Goal: Check status: Check status

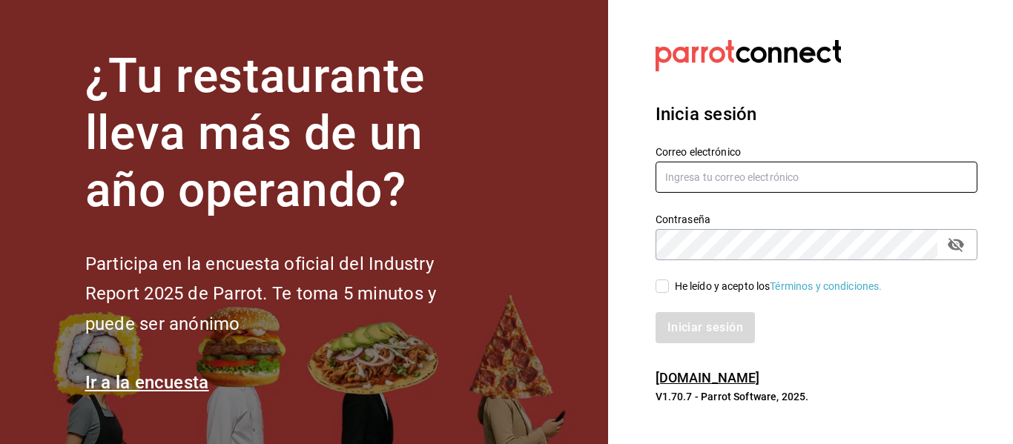
click at [738, 185] on input "text" at bounding box center [817, 177] width 322 height 31
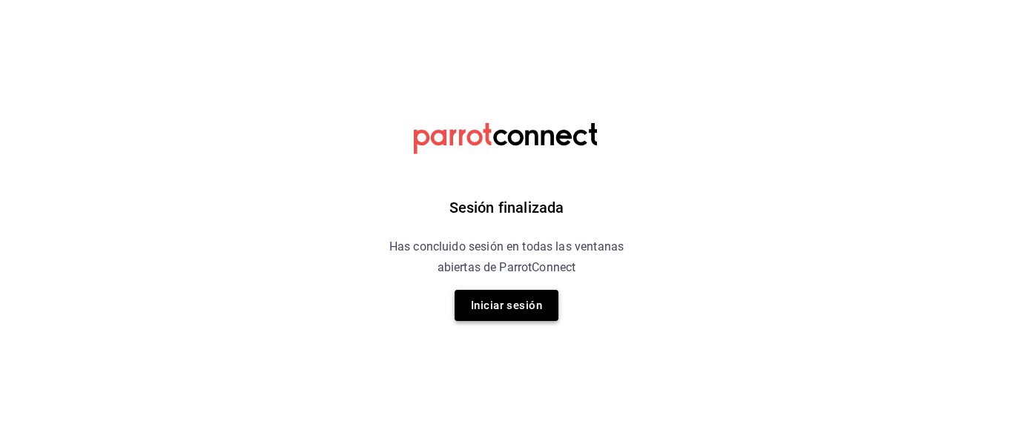
click at [519, 294] on button "Iniciar sesión" at bounding box center [507, 305] width 104 height 31
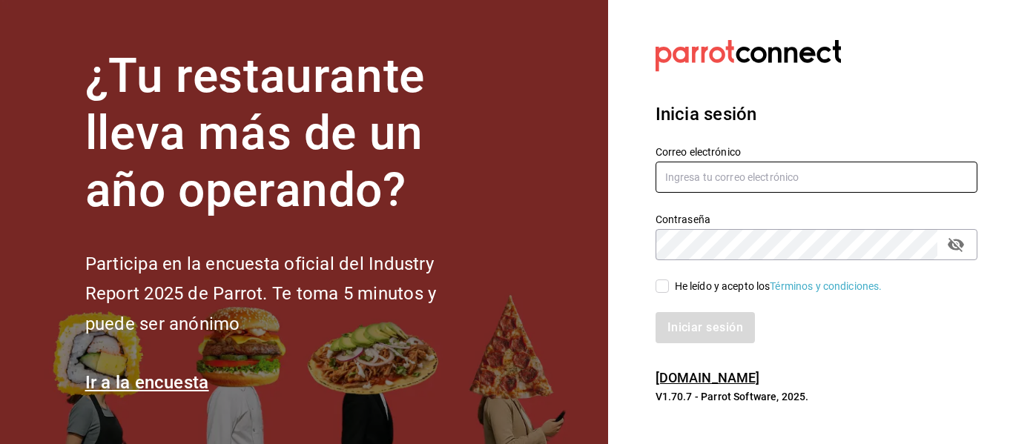
click at [748, 178] on input "text" at bounding box center [817, 177] width 322 height 31
type input "p"
click at [716, 177] on input "phi" at bounding box center [817, 177] width 322 height 31
drag, startPoint x: 708, startPoint y: 180, endPoint x: 622, endPoint y: 178, distance: 86.1
click at [622, 178] on section "Datos incorrectos. Verifica que tu Correo o Contraseña estén bien escritos. Ini…" at bounding box center [810, 222] width 405 height 444
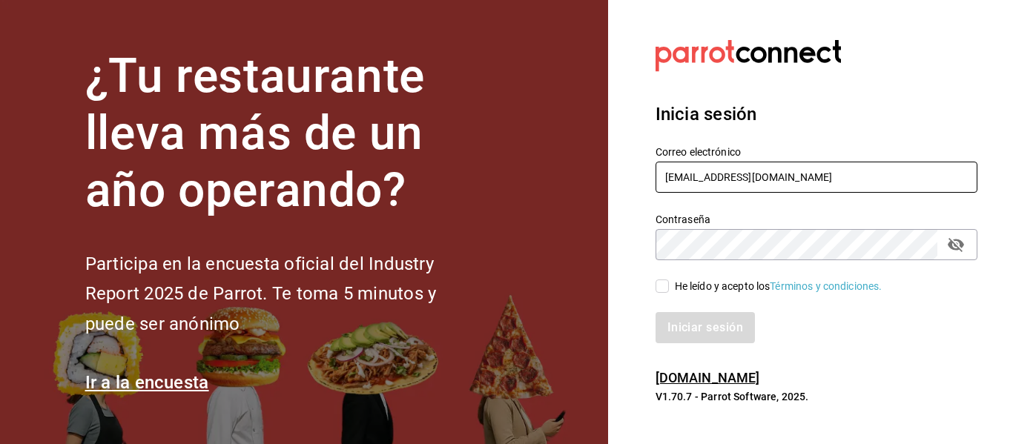
type input "phinojosa@eci.edu.mx"
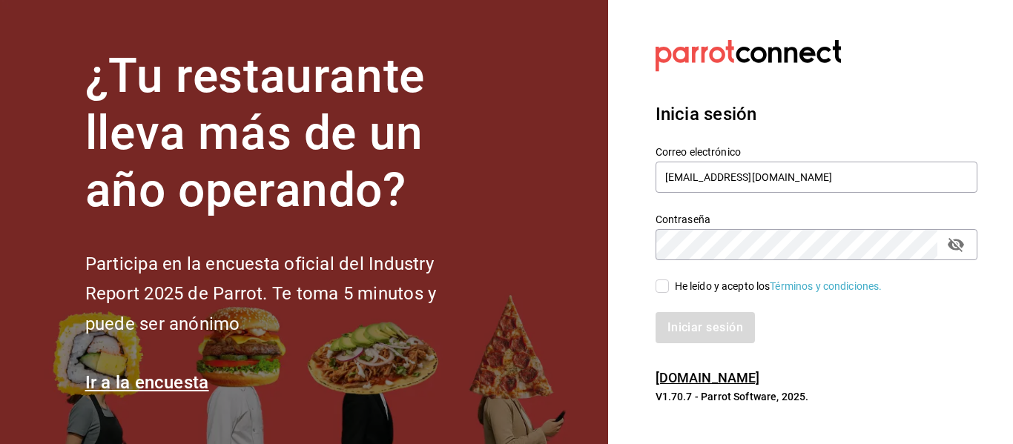
click at [658, 287] on input "He leído y acepto los Términos y condiciones." at bounding box center [662, 286] width 13 height 13
checkbox input "true"
click at [711, 338] on button "Iniciar sesión" at bounding box center [706, 327] width 101 height 31
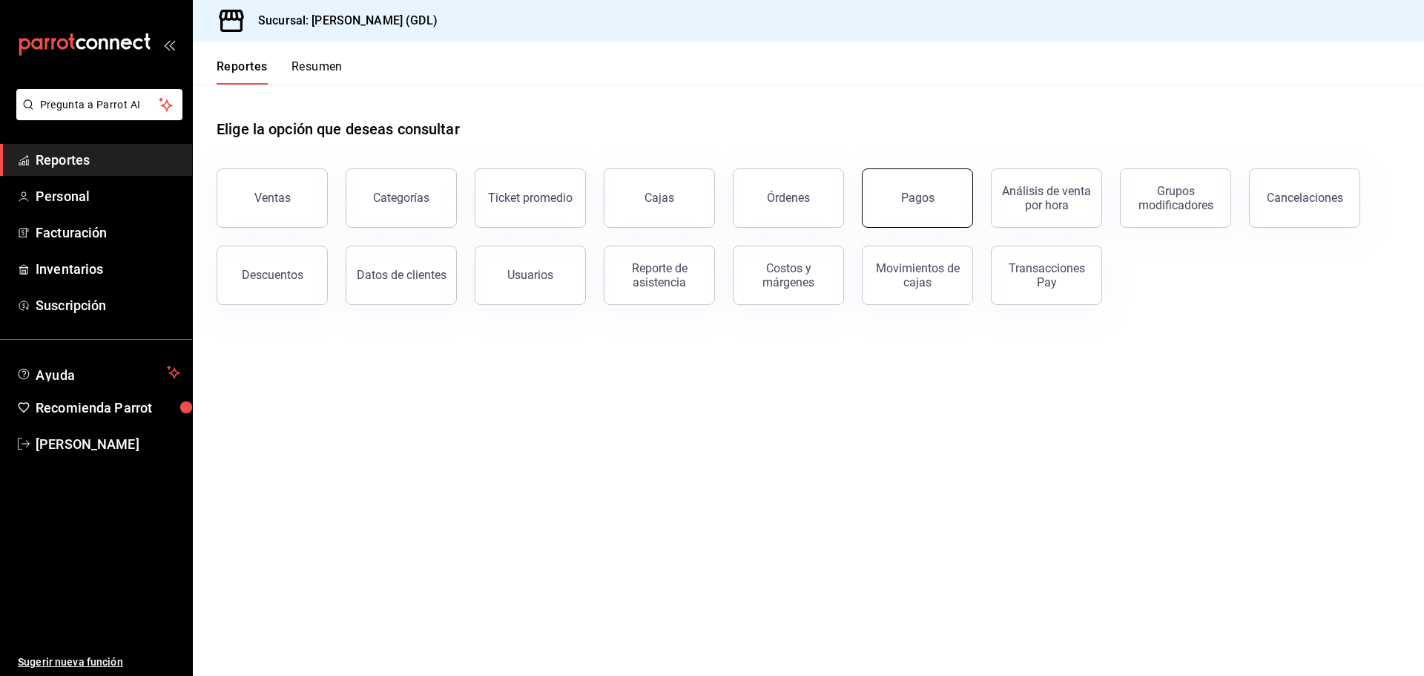
click at [928, 194] on div "Pagos" at bounding box center [917, 198] width 33 height 14
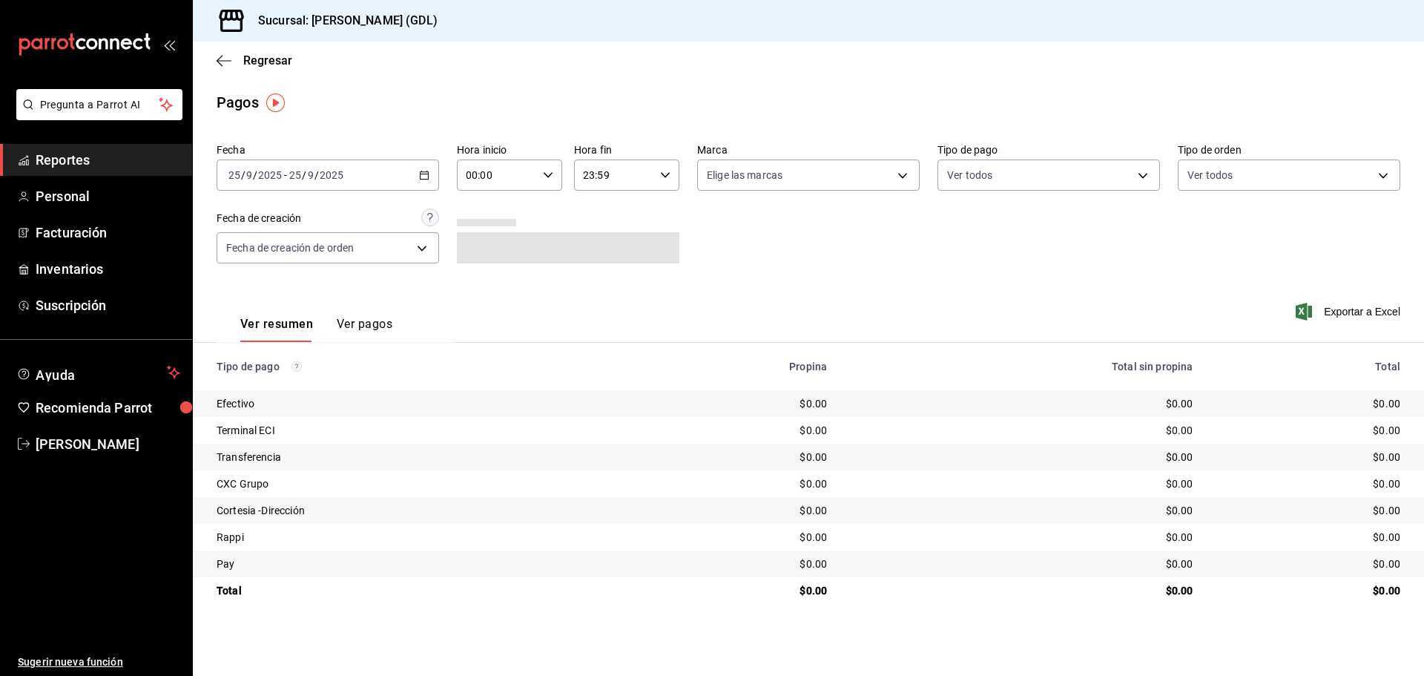
click at [410, 174] on div "[DATE] [DATE] - [DATE] [DATE]" at bounding box center [328, 174] width 223 height 31
click at [255, 384] on span "Rango de fechas" at bounding box center [286, 387] width 115 height 16
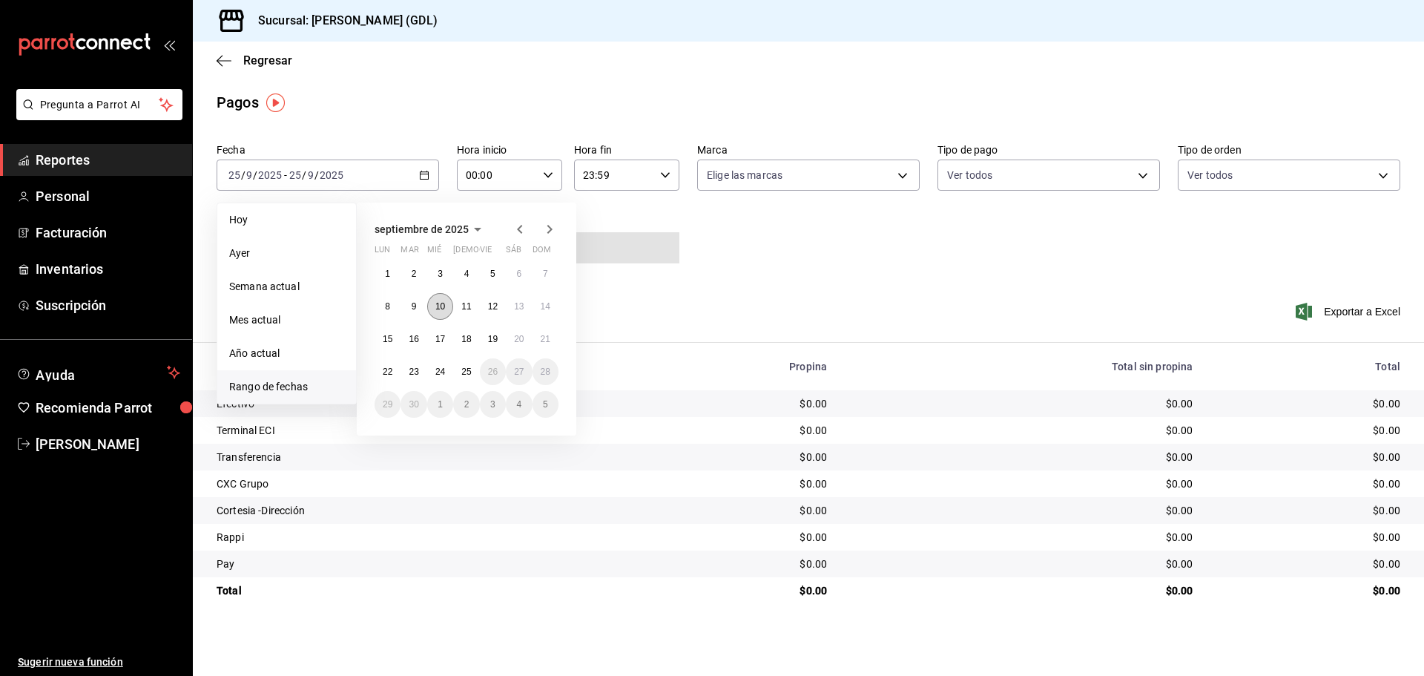
click at [442, 308] on abbr "10" at bounding box center [440, 306] width 10 height 10
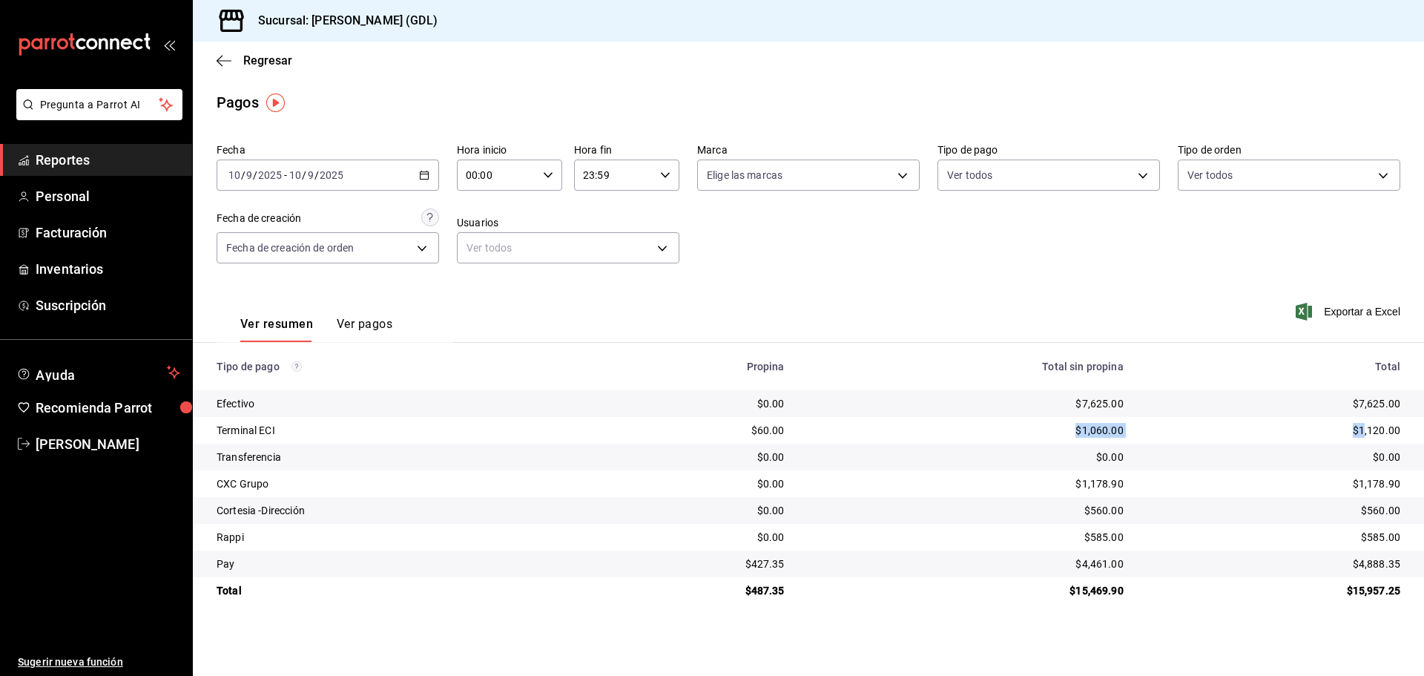
drag, startPoint x: 1079, startPoint y: 430, endPoint x: 1365, endPoint y: 439, distance: 285.8
click at [1013, 439] on tr "Terminal ECI $60.00 $1,060.00 $1,120.00" at bounding box center [808, 430] width 1231 height 27
